Goal: Task Accomplishment & Management: Manage account settings

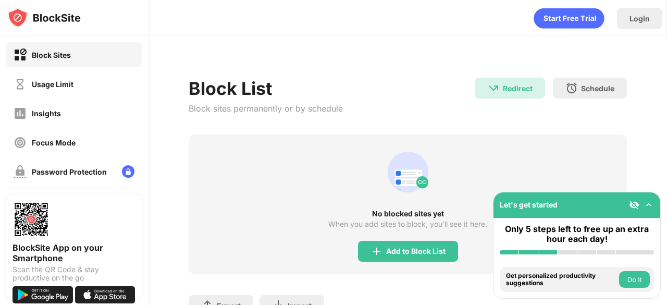
click at [115, 100] on div "Block Sites Usage Limit Insights Focus Mode Password Protection Custom Block Pa…" at bounding box center [74, 157] width 148 height 242
click at [105, 90] on div "Usage Limit" at bounding box center [74, 83] width 136 height 25
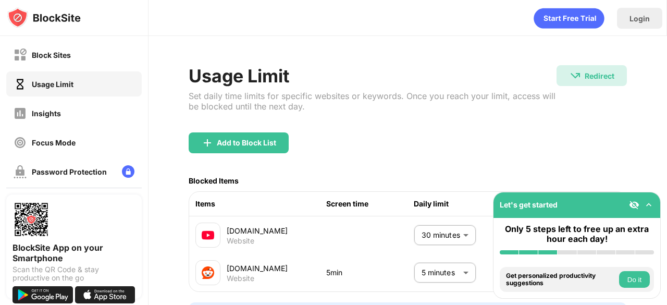
scroll to position [66, 0]
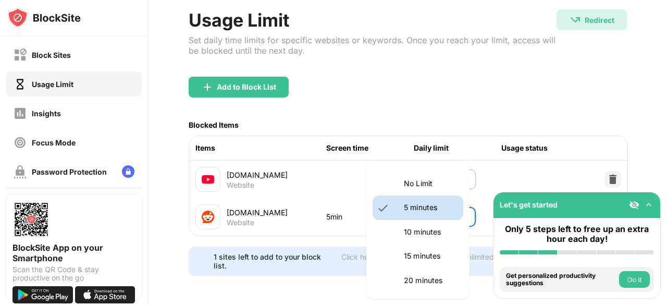
click at [440, 197] on body "Block Sites Usage Limit Insights Focus Mode Password Protection Custom Block Pa…" at bounding box center [333, 152] width 667 height 305
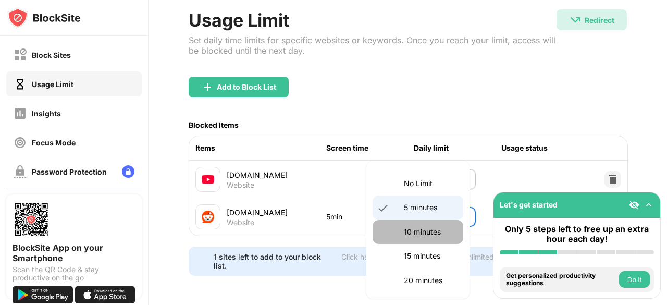
click at [430, 239] on li "10 minutes" at bounding box center [418, 232] width 91 height 24
type input "**"
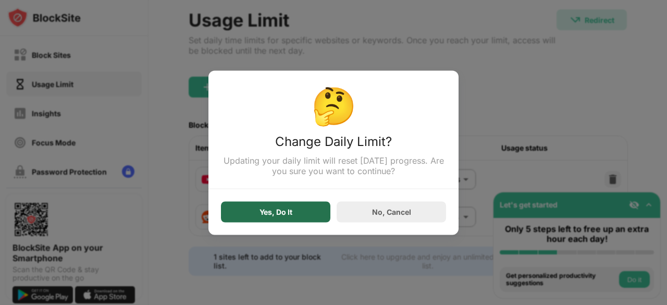
click at [270, 222] on div "Yes, Do It" at bounding box center [275, 211] width 109 height 21
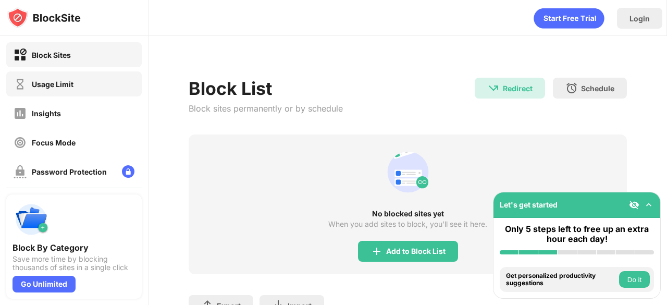
click at [69, 84] on div "Usage Limit" at bounding box center [53, 84] width 42 height 9
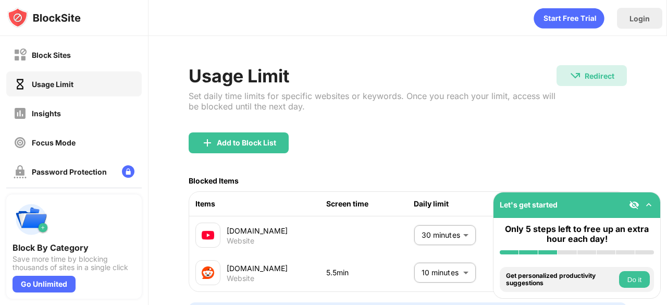
scroll to position [66, 8]
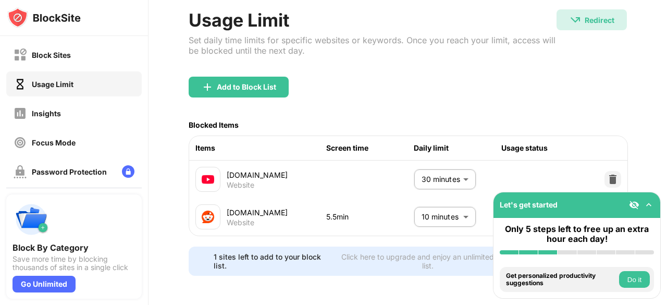
click at [447, 195] on body "Block Sites Usage Limit Insights Focus Mode Password Protection Custom Block Pa…" at bounding box center [333, 152] width 667 height 305
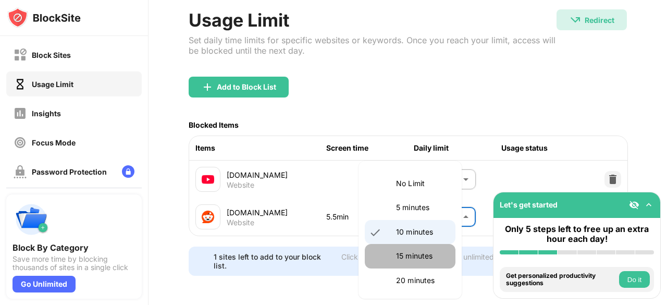
click at [428, 247] on li "15 minutes" at bounding box center [410, 256] width 91 height 24
type input "**"
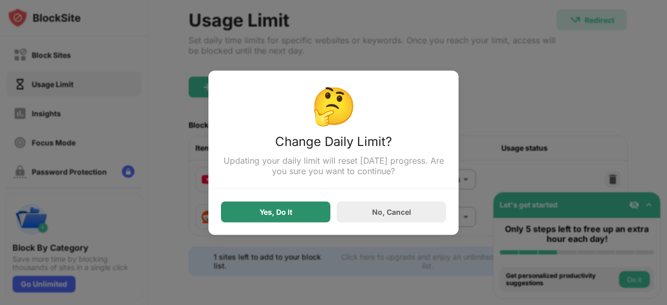
drag, startPoint x: 351, startPoint y: 236, endPoint x: 301, endPoint y: 211, distance: 55.7
click at [301, 211] on div "🤔 Change Daily Limit? Updating your daily limit will reset [DATE] progress. Are…" at bounding box center [334, 152] width 250 height 164
click at [301, 211] on div "Yes, Do It" at bounding box center [275, 211] width 109 height 21
